Goal: Check status: Check status

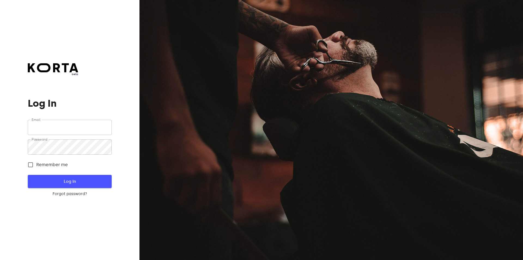
type input "[EMAIL_ADDRESS][DOMAIN_NAME]"
click at [59, 182] on span "Log In" at bounding box center [69, 181] width 66 height 7
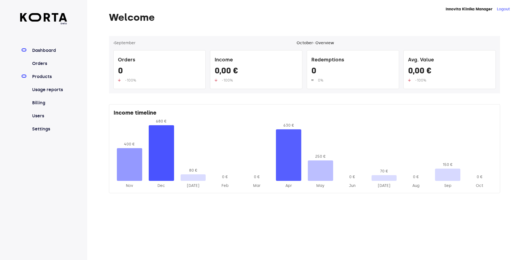
click at [57, 75] on link "Products" at bounding box center [49, 76] width 36 height 7
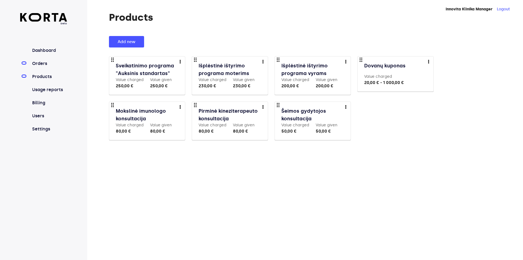
click at [46, 66] on link "Orders" at bounding box center [49, 63] width 36 height 7
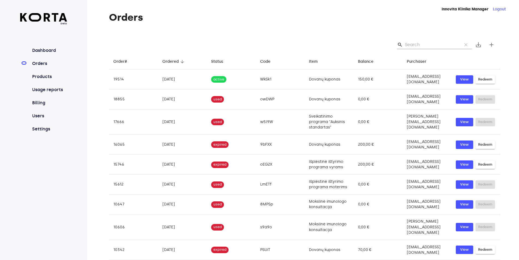
click at [423, 43] on input "Search" at bounding box center [431, 44] width 53 height 9
paste input "oEG2x"
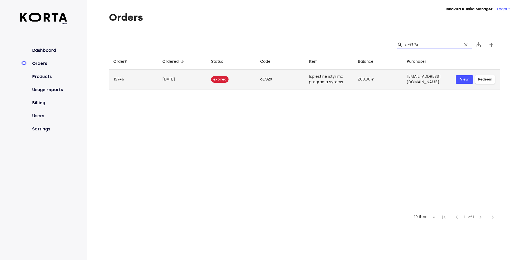
type input "oEG2x"
click at [402, 81] on td "[EMAIL_ADDRESS][DOMAIN_NAME]" at bounding box center [426, 79] width 49 height 20
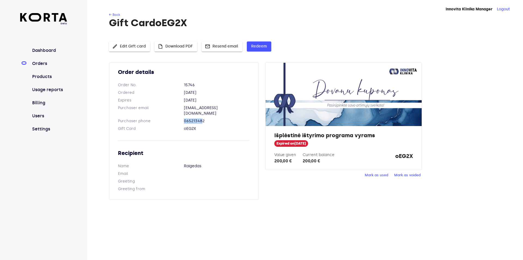
drag, startPoint x: 179, startPoint y: 114, endPoint x: 201, endPoint y: 114, distance: 21.8
click at [201, 118] on dl "Purchaser phone [PHONE_NUMBER]" at bounding box center [184, 120] width 132 height 5
click at [208, 118] on dd "065213482" at bounding box center [217, 120] width 66 height 5
